Goal: Task Accomplishment & Management: Manage account settings

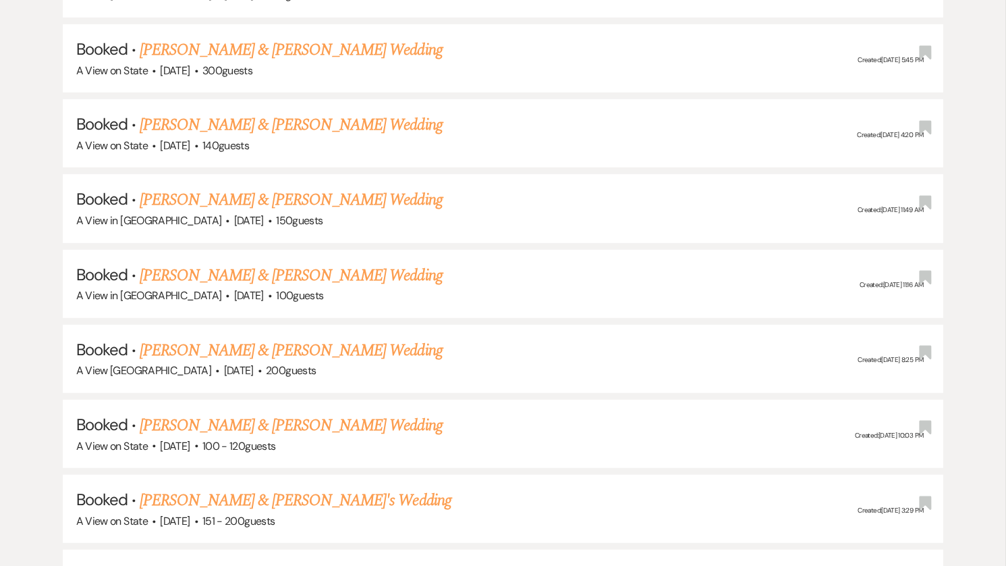
scroll to position [1408, 0]
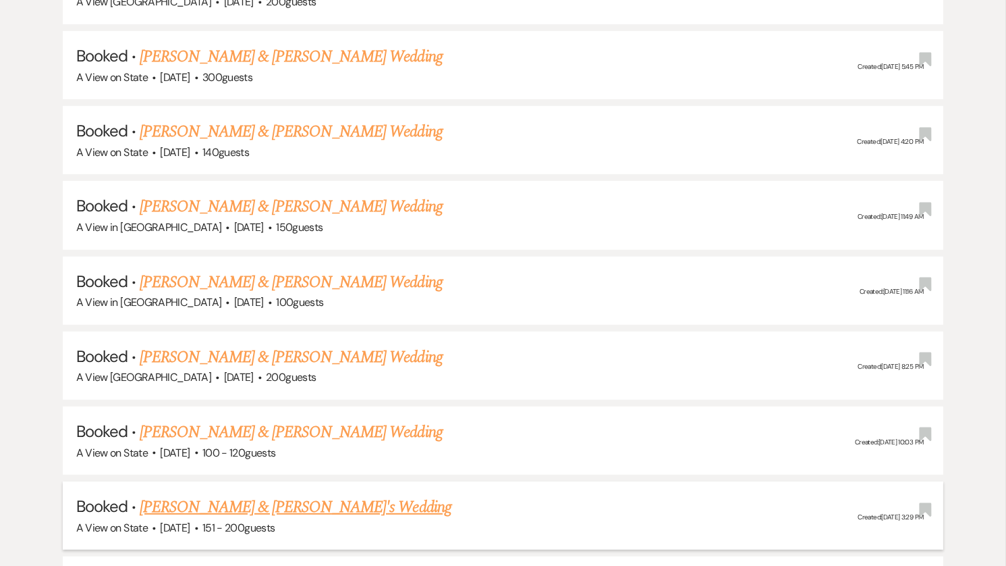
click at [210, 495] on link "[PERSON_NAME] & [PERSON_NAME]'s Wedding" at bounding box center [296, 507] width 312 height 24
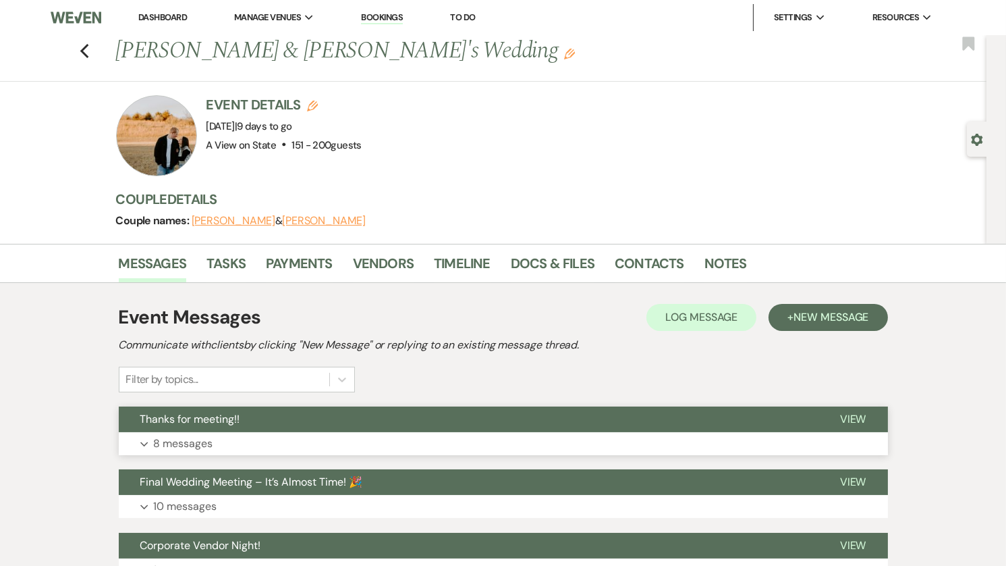
click at [322, 421] on button "Thanks for meeting!!" at bounding box center [469, 419] width 700 height 26
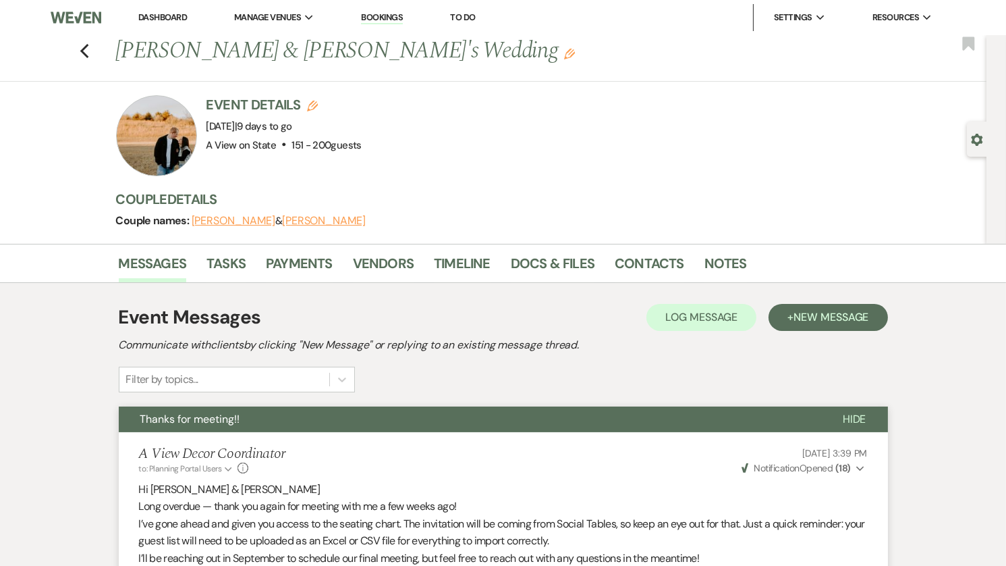
click at [386, 418] on button "Thanks for meeting!!" at bounding box center [470, 419] width 703 height 26
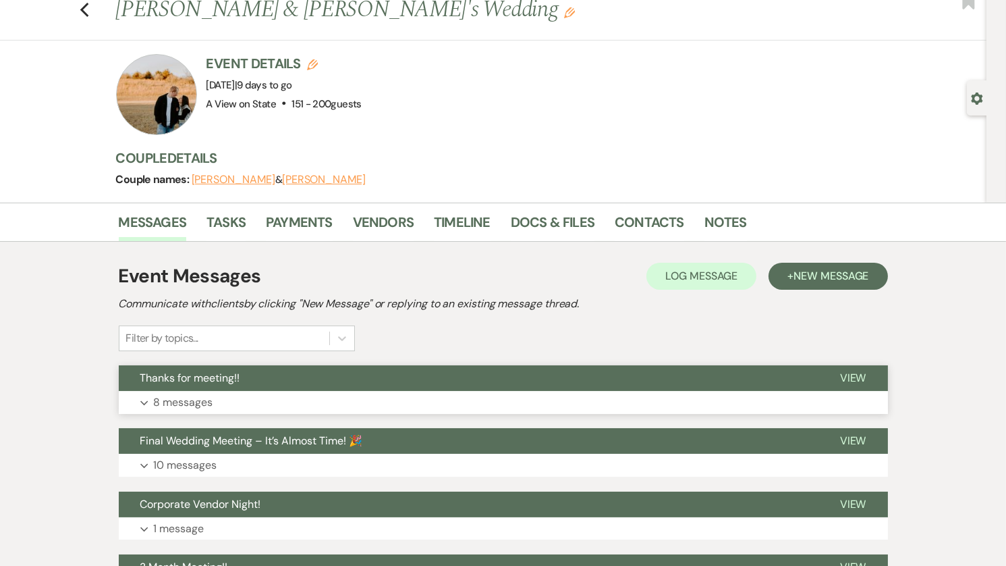
scroll to position [45, 0]
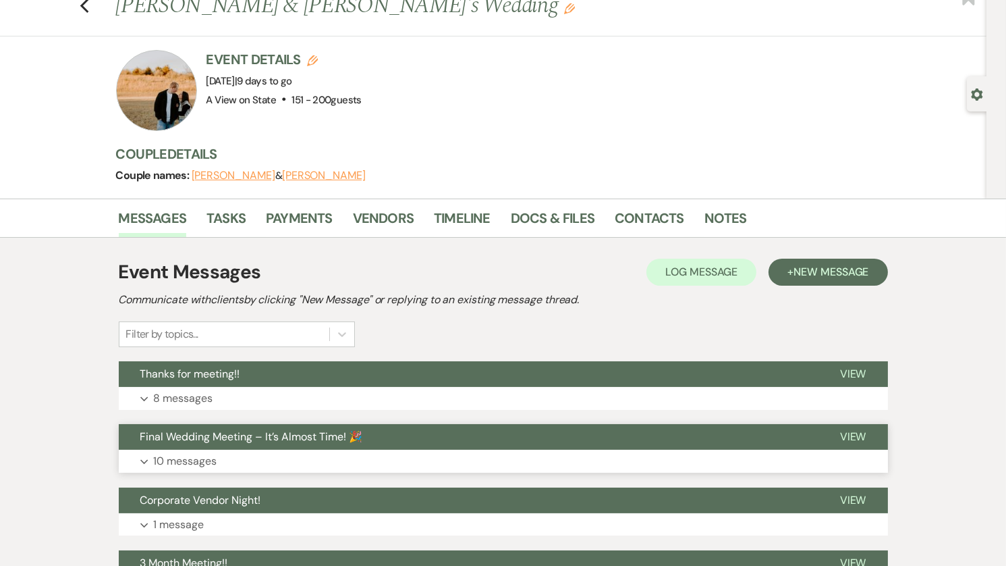
click at [425, 433] on button "Final Wedding Meeting – It’s Almost Time! 🎉" at bounding box center [469, 437] width 700 height 26
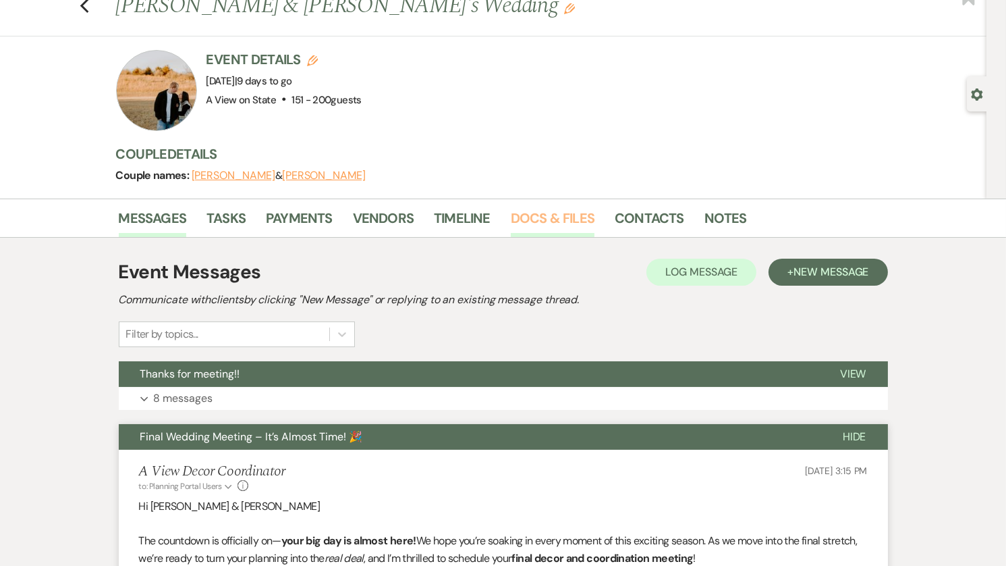
click at [565, 222] on link "Docs & Files" at bounding box center [553, 222] width 84 height 30
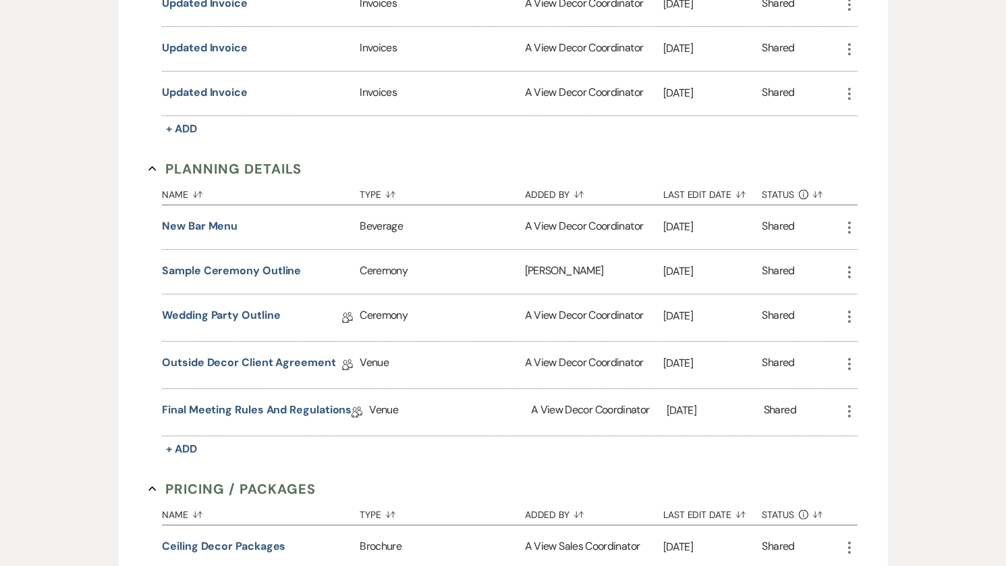
scroll to position [618, 0]
click at [251, 358] on link "Outside Decor Client Agreement" at bounding box center [249, 364] width 174 height 21
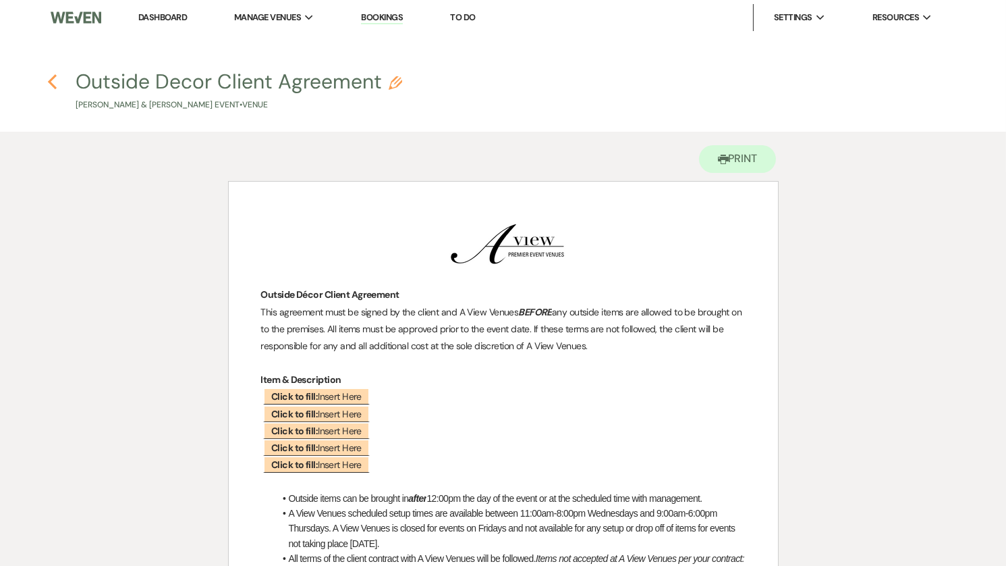
click at [51, 82] on use "button" at bounding box center [52, 81] width 9 height 15
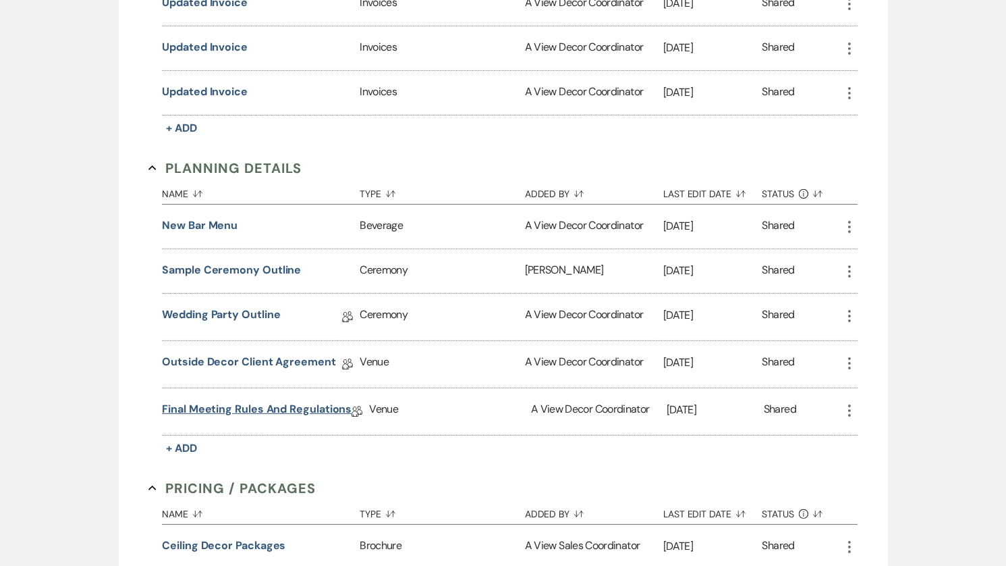
click at [263, 402] on link "Final Meeting Rules and Regulations" at bounding box center [257, 411] width 190 height 21
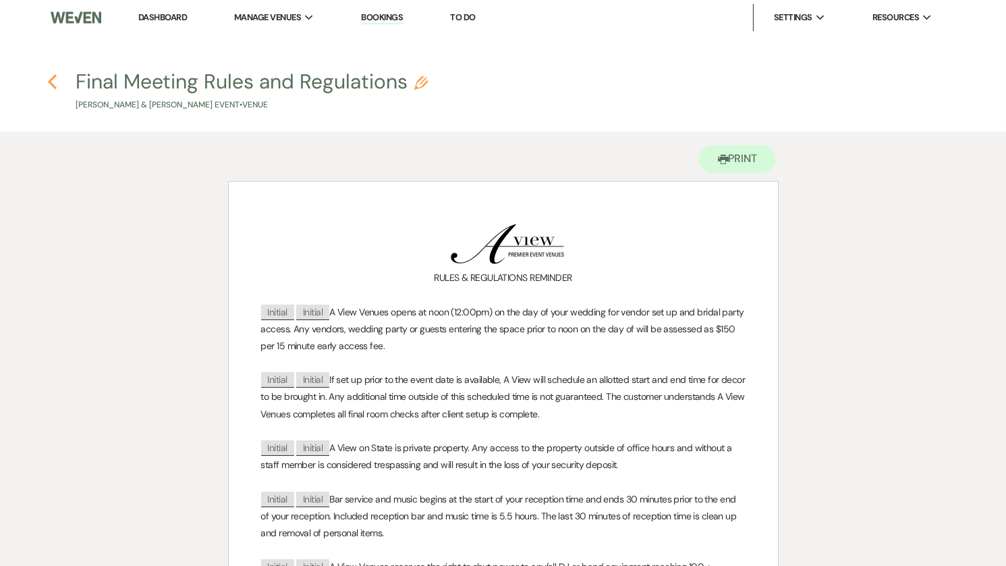
click at [56, 80] on icon "Previous" at bounding box center [52, 82] width 10 height 16
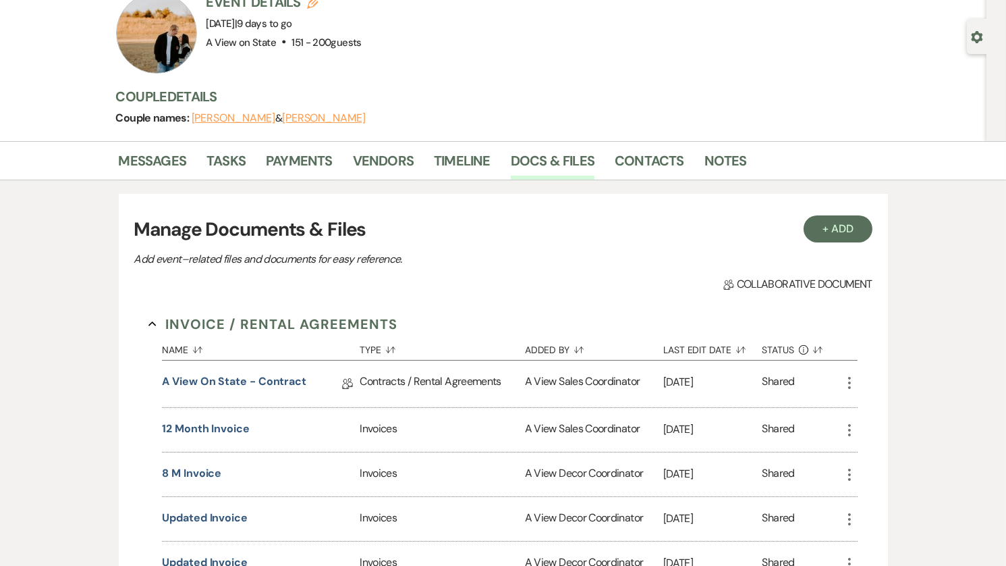
scroll to position [73, 0]
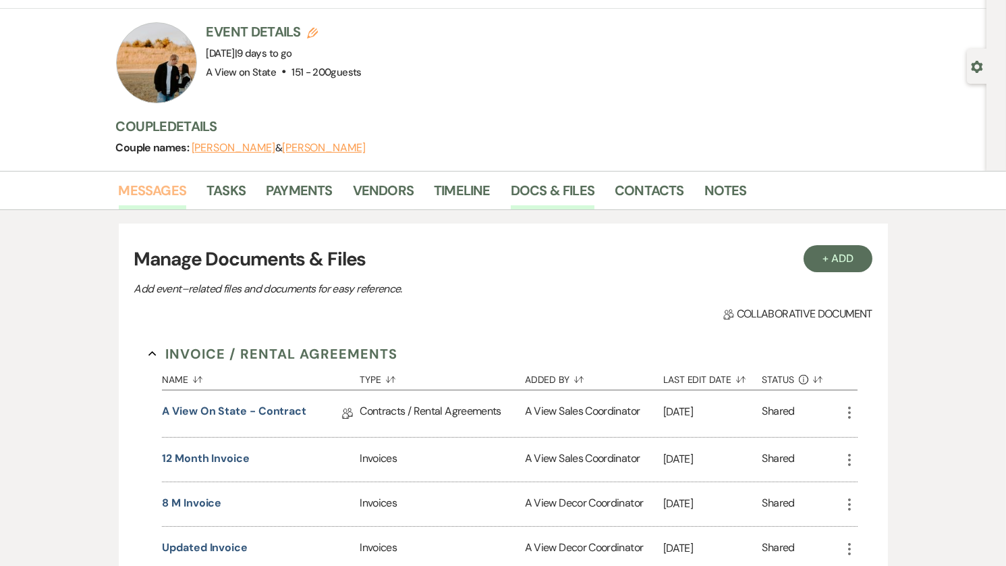
click at [141, 194] on link "Messages" at bounding box center [153, 195] width 68 height 30
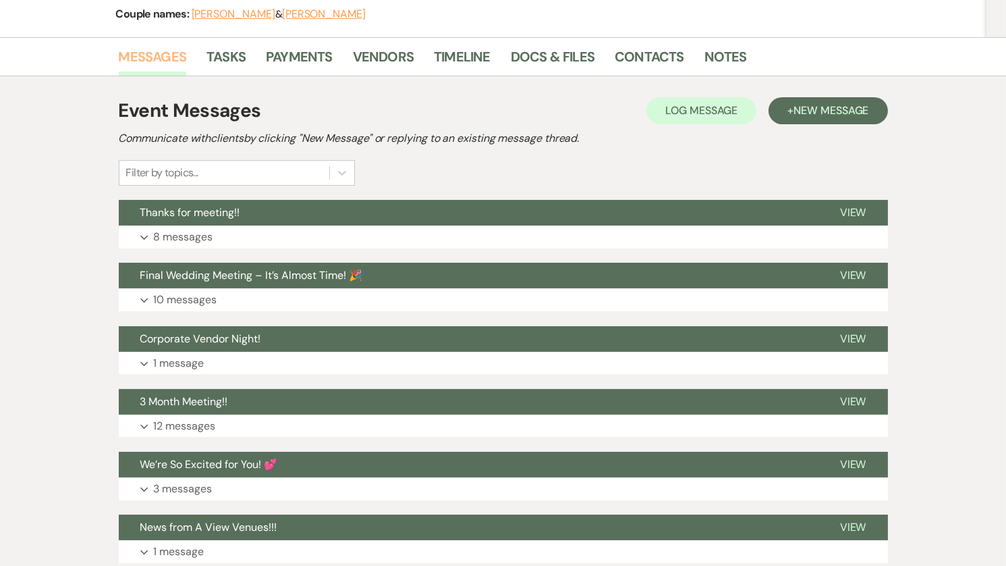
scroll to position [215, 0]
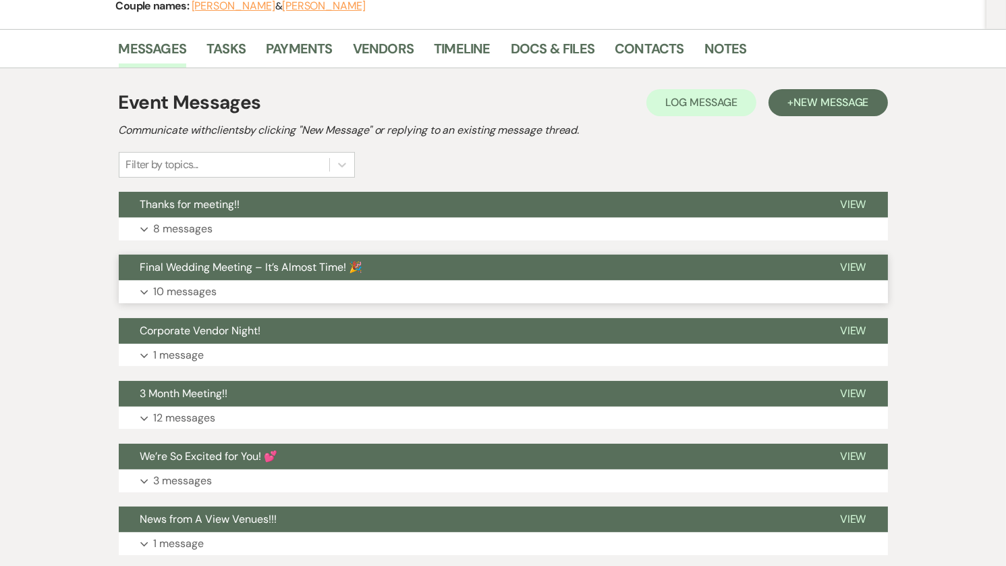
click at [296, 267] on span "Final Wedding Meeting – It’s Almost Time! 🎉" at bounding box center [251, 267] width 223 height 14
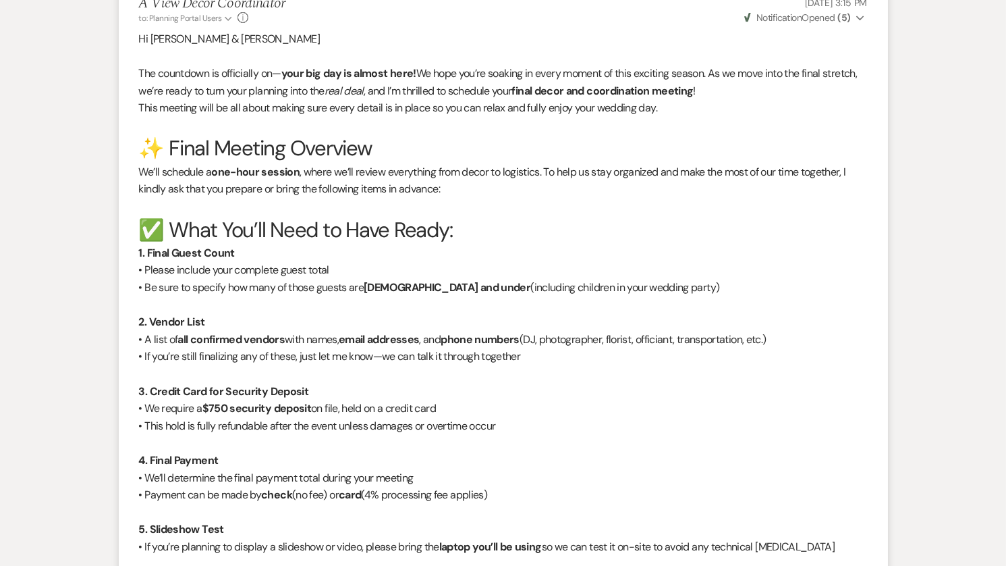
scroll to position [0, 0]
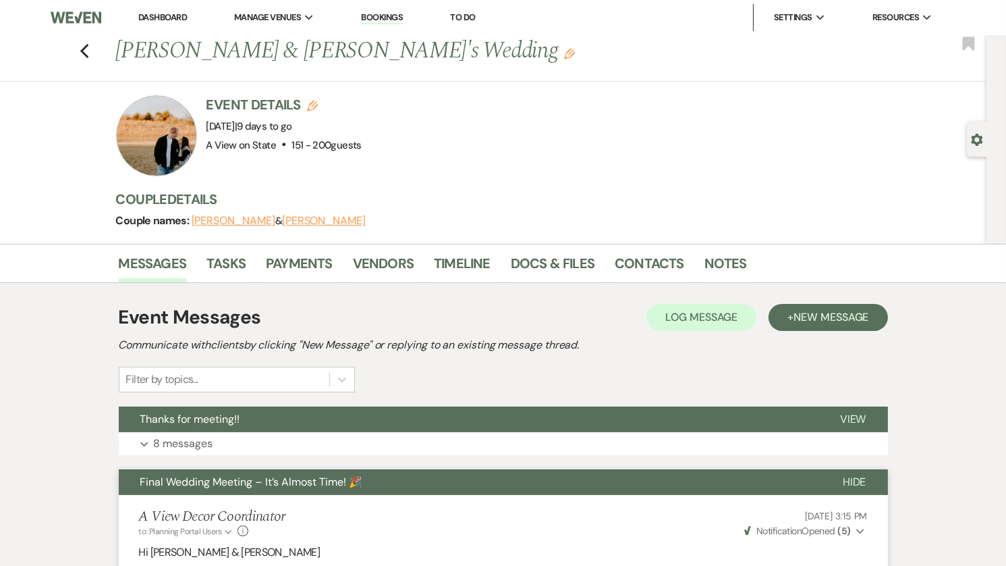
click at [181, 16] on link "Dashboard" at bounding box center [162, 16] width 49 height 11
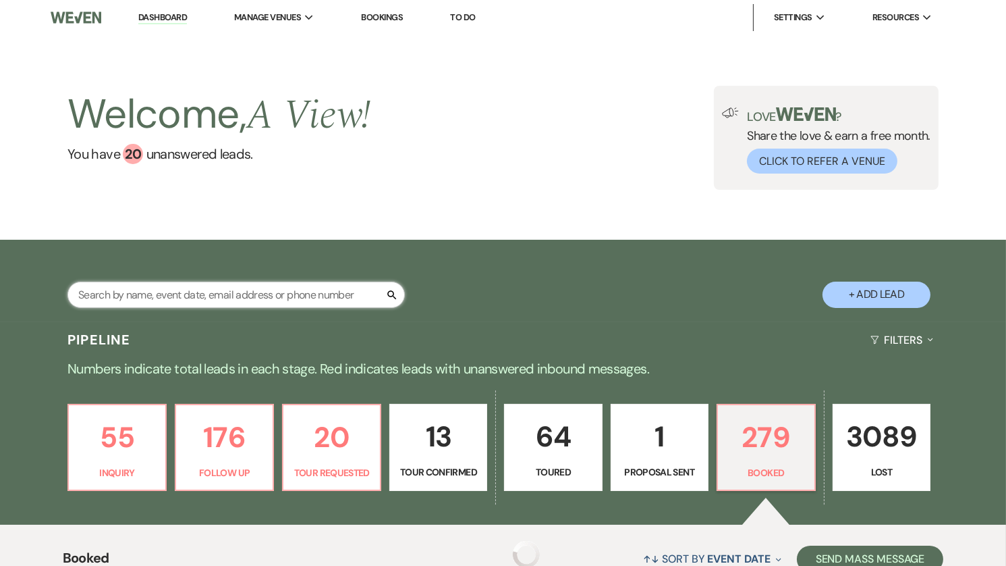
click at [207, 290] on input "text" at bounding box center [235, 294] width 337 height 26
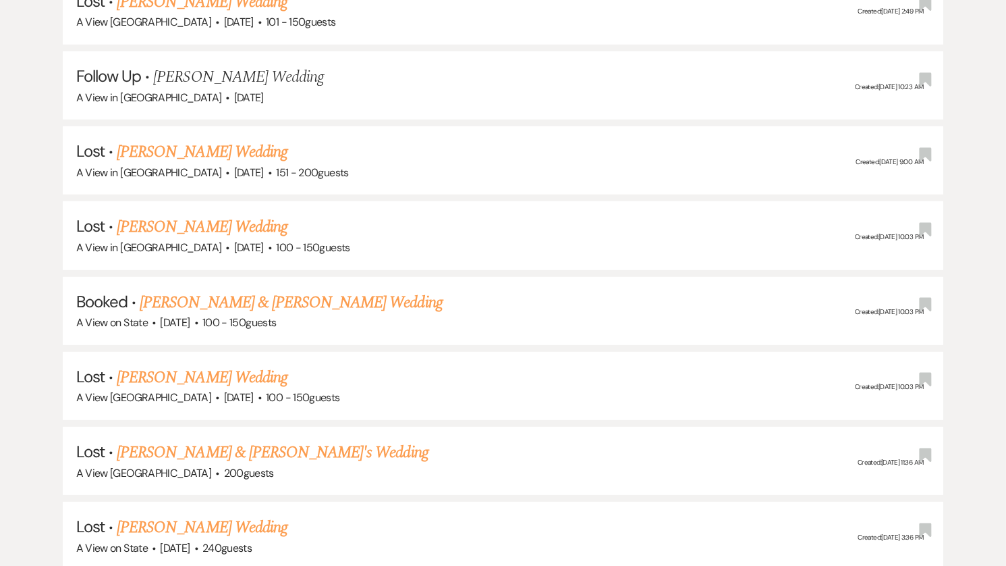
scroll to position [847, 0]
type input "race [PERSON_NAME]"
click at [246, 302] on link "[PERSON_NAME] & [PERSON_NAME] Wedding" at bounding box center [291, 302] width 302 height 24
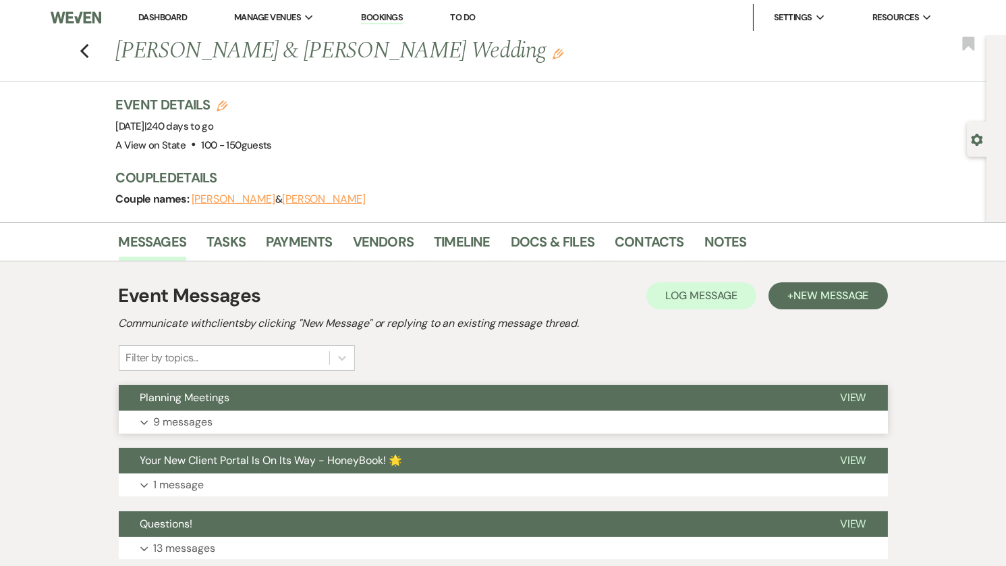
click at [255, 415] on button "Expand 9 messages" at bounding box center [503, 421] width 769 height 23
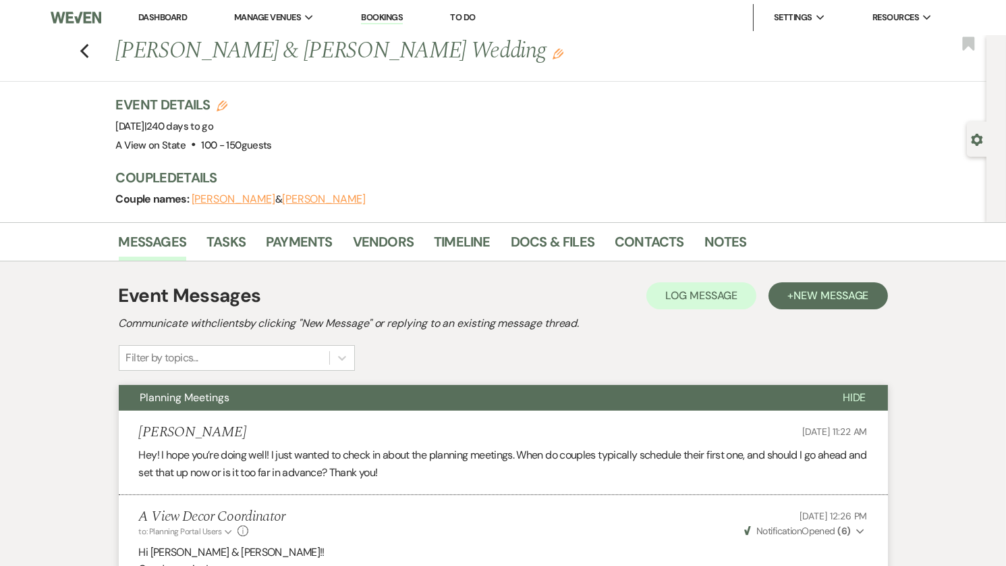
click at [157, 21] on link "Dashboard" at bounding box center [162, 16] width 49 height 11
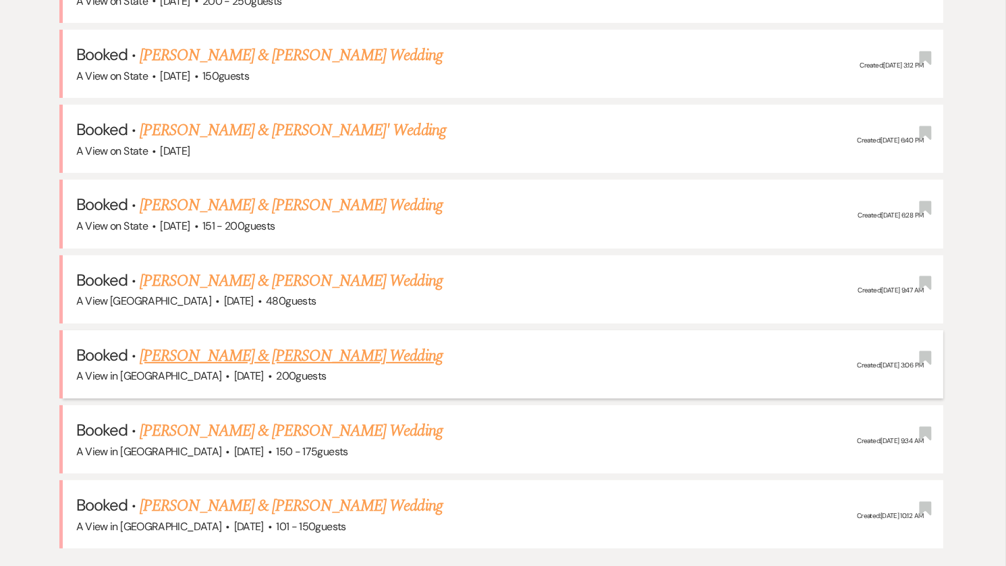
scroll to position [655, 0]
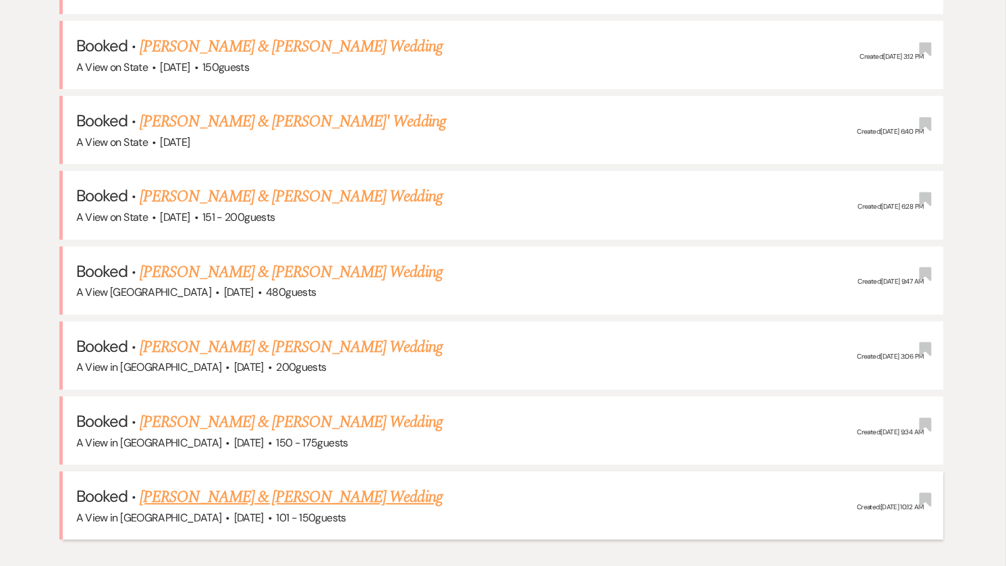
click at [298, 486] on link "[PERSON_NAME] & [PERSON_NAME] Wedding" at bounding box center [291, 497] width 302 height 24
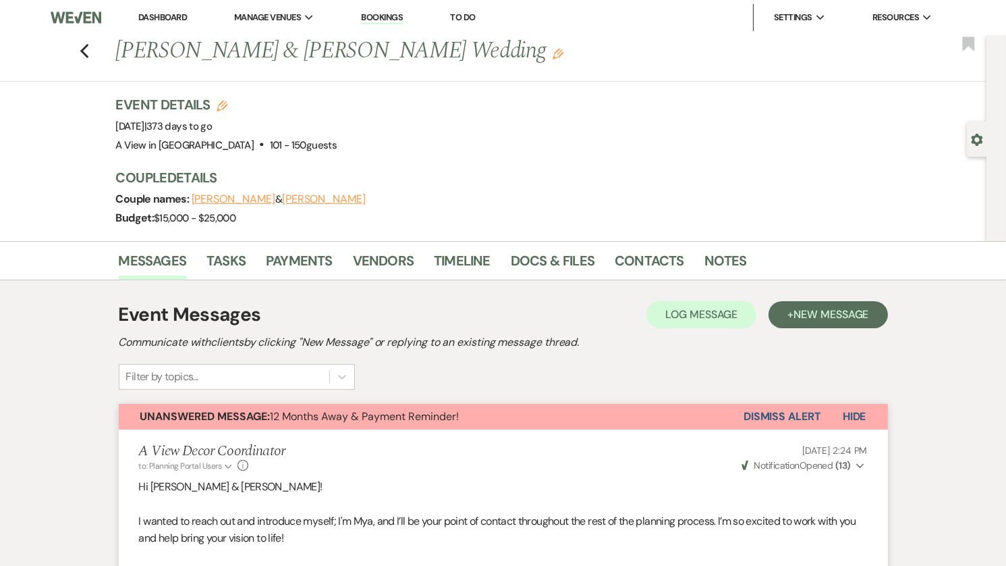
click at [163, 16] on link "Dashboard" at bounding box center [162, 16] width 49 height 11
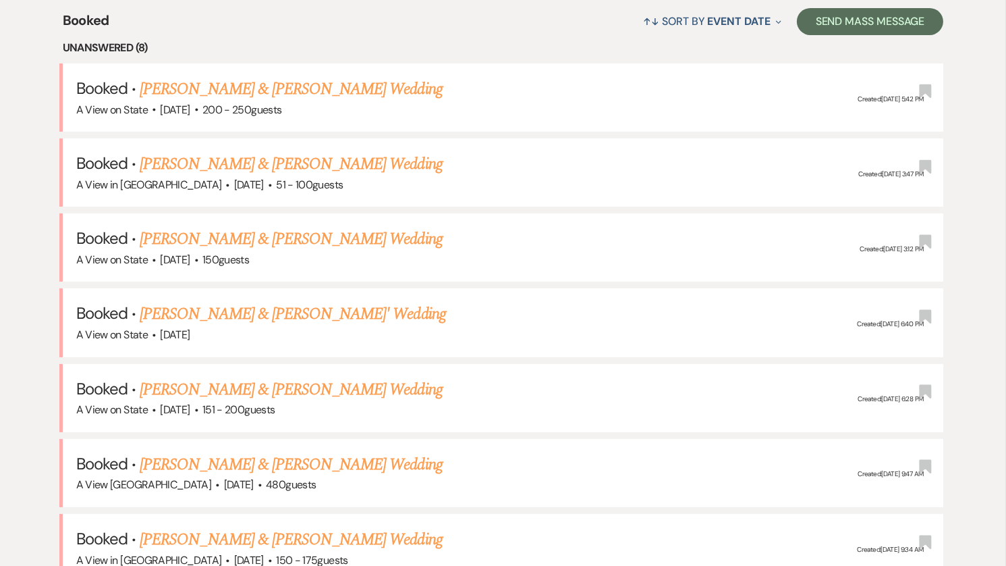
scroll to position [549, 0]
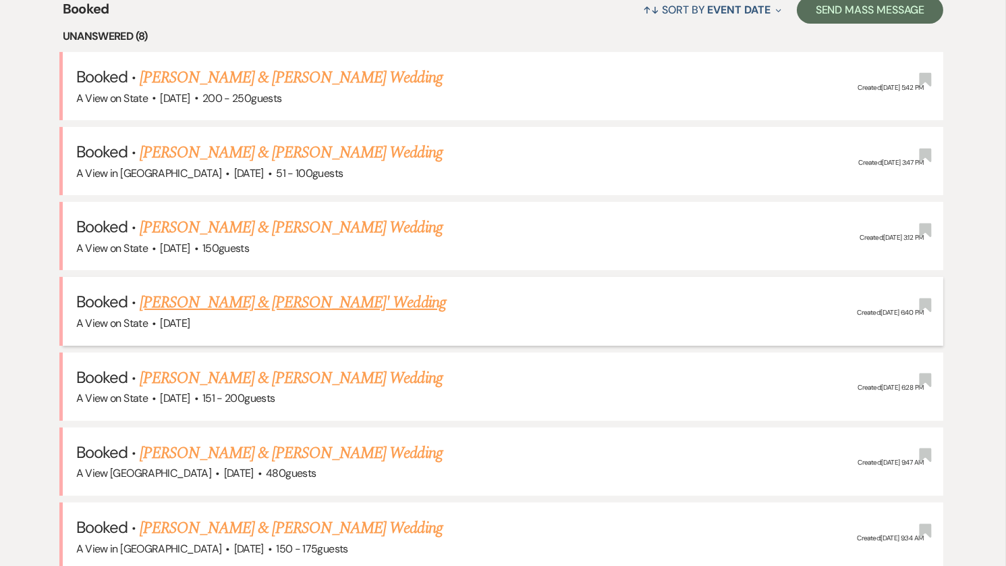
click at [269, 304] on link "[PERSON_NAME] & [PERSON_NAME]' Wedding" at bounding box center [293, 302] width 306 height 24
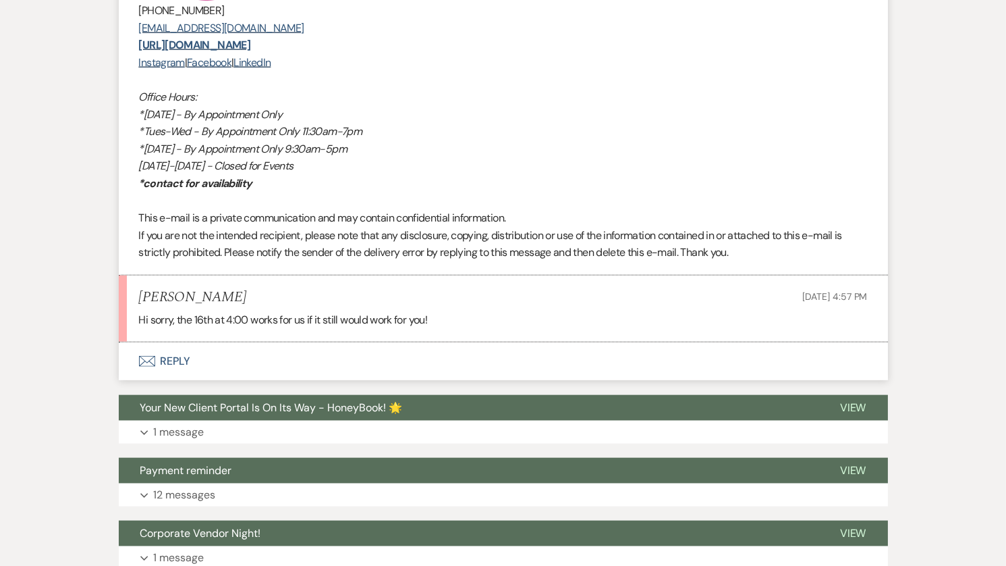
scroll to position [2720, 0]
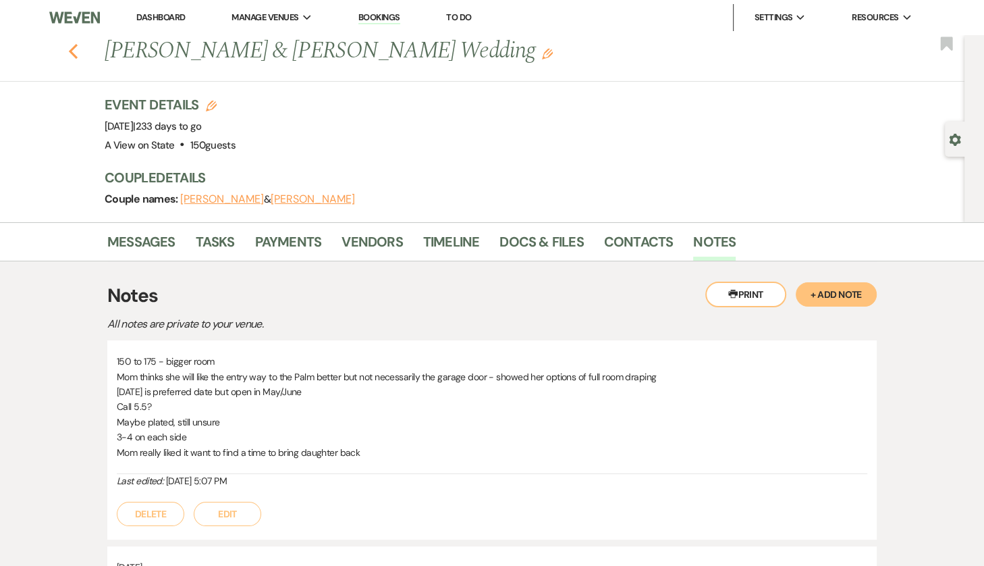
click at [72, 51] on icon "Previous" at bounding box center [73, 51] width 10 height 16
